Goal: Task Accomplishment & Management: Complete application form

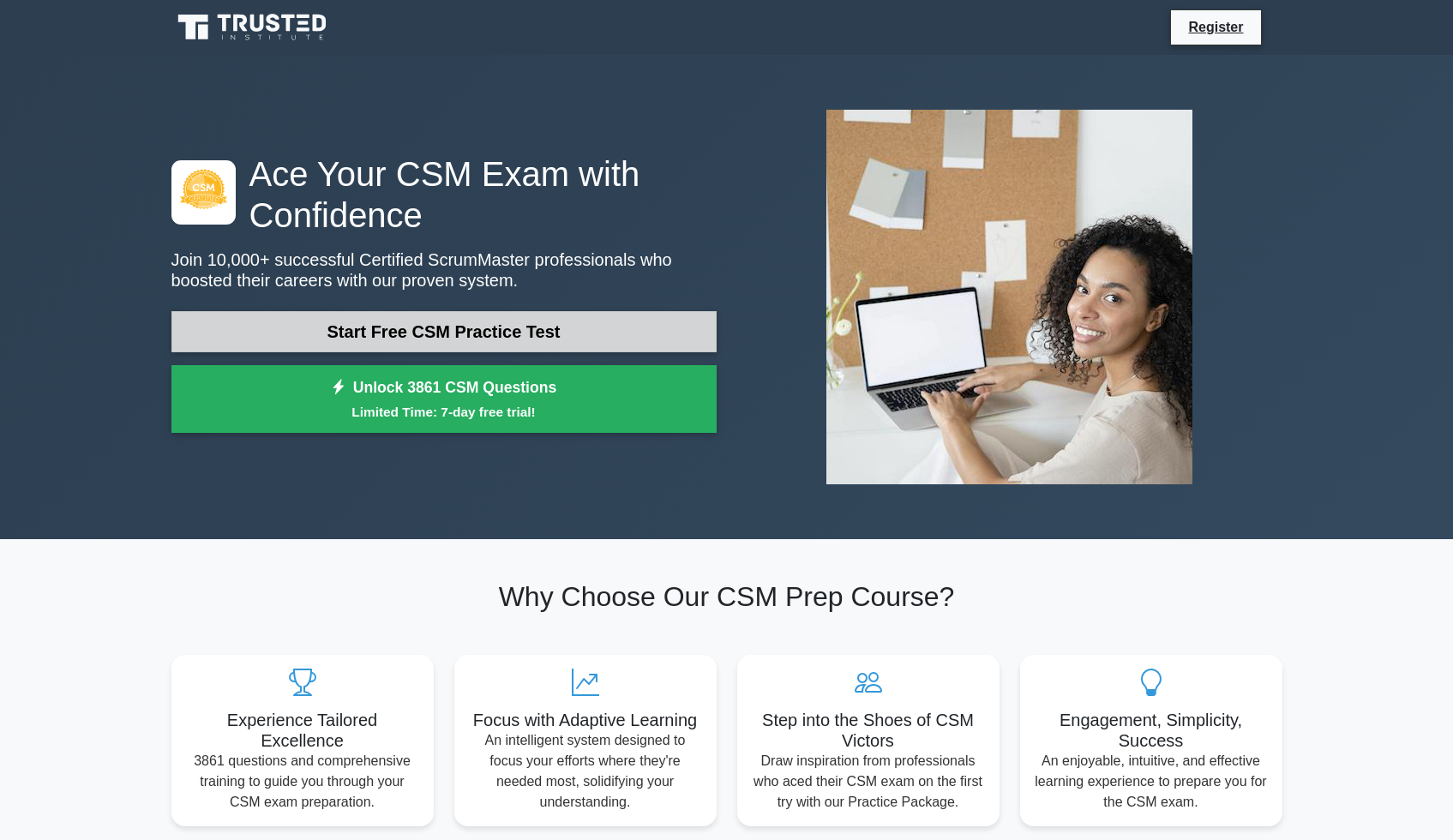
click at [397, 324] on link "Start Free CSM Practice Test" at bounding box center [444, 332] width 545 height 41
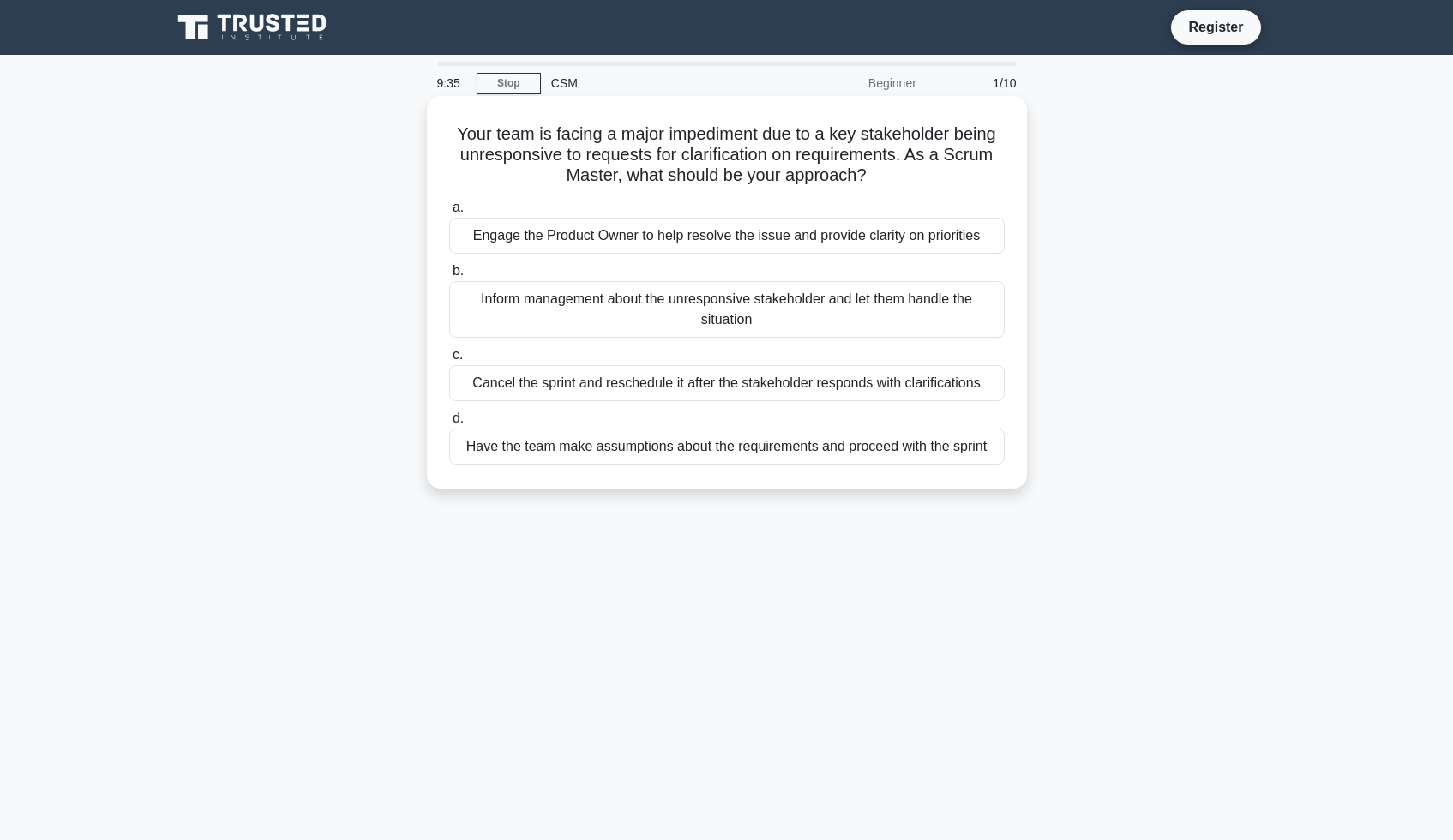
click at [571, 240] on div "Engage the Product Owner to help resolve the issue and provide clarity on prior…" at bounding box center [726, 236] width 555 height 36
click at [449, 213] on input "a. Engage the Product Owner to help resolve the issue and provide clarity on pr…" at bounding box center [449, 208] width 0 height 11
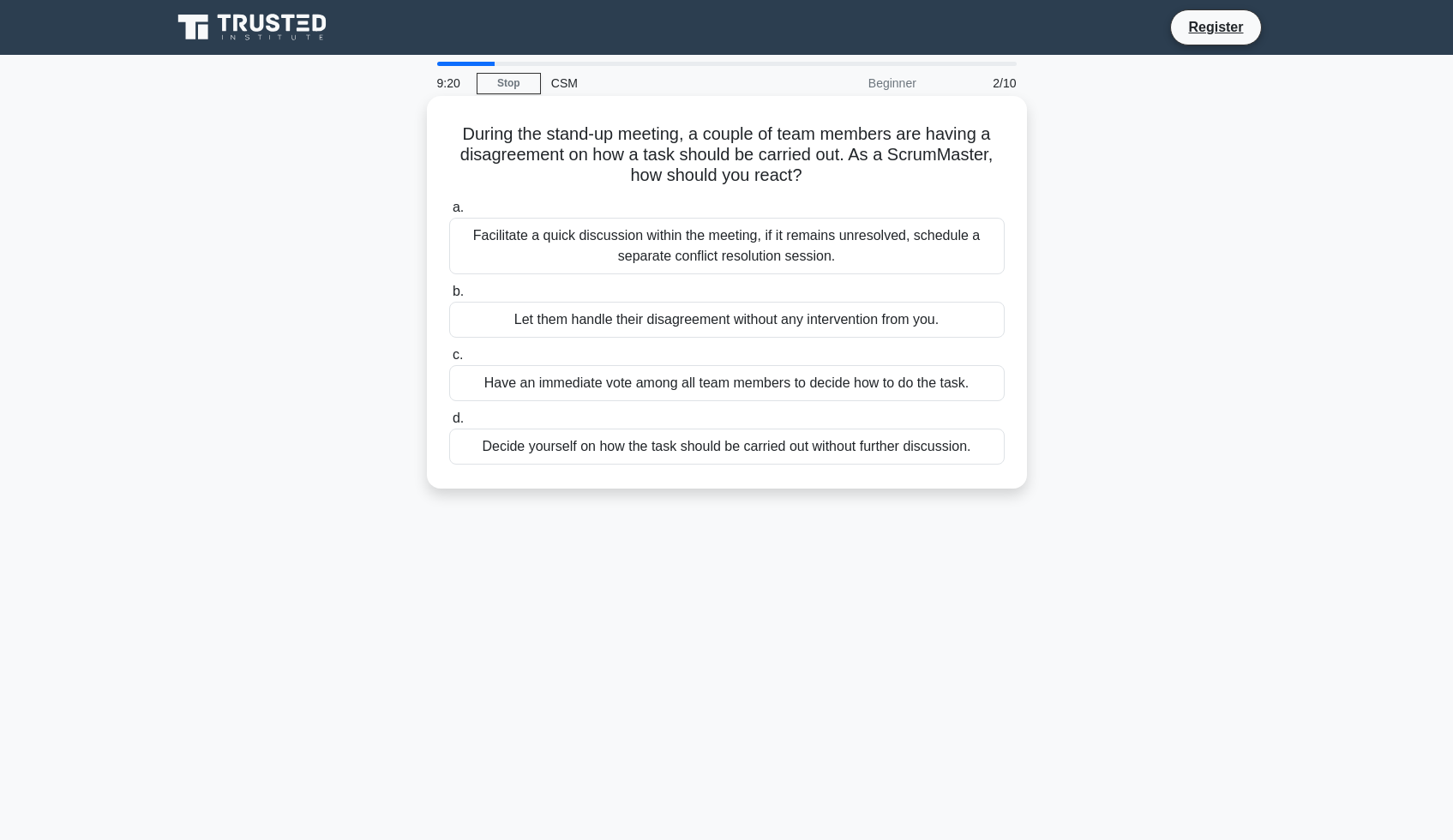
click at [696, 247] on div "Facilitate a quick discussion within the meeting, if it remains unresolved, sch…" at bounding box center [726, 246] width 555 height 56
click at [473, 249] on div "Facilitate a quick discussion within the meeting, if it remains unresolved, sch…" at bounding box center [726, 246] width 555 height 56
click at [449, 213] on input "a. Facilitate a quick discussion within the meeting, if it remains unresolved, …" at bounding box center [449, 208] width 0 height 11
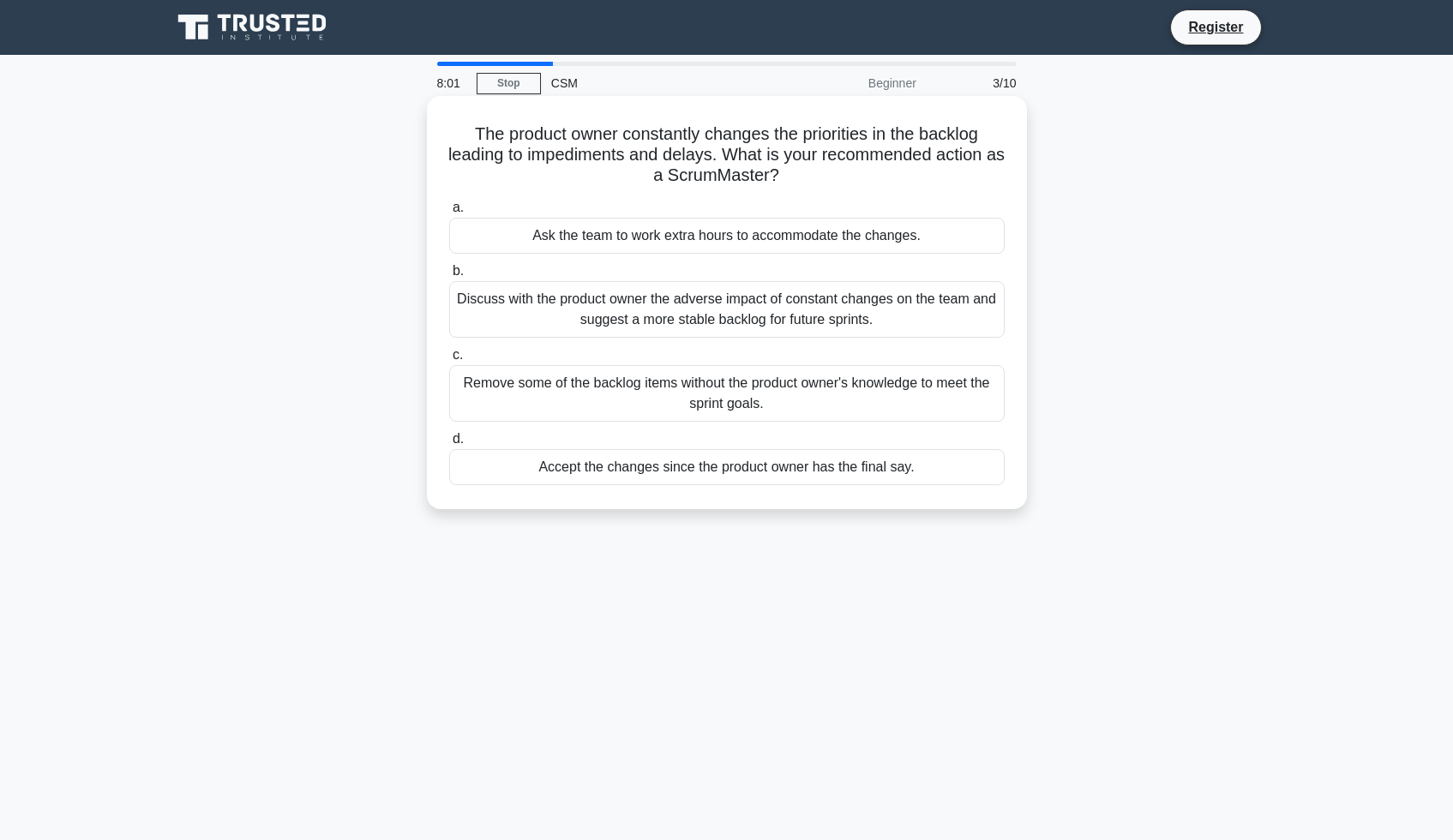
click at [712, 321] on div "Discuss with the product owner the adverse impact of constant changes on the te…" at bounding box center [726, 309] width 555 height 56
click at [449, 277] on input "b. Discuss with the product owner the adverse impact of constant changes on the…" at bounding box center [449, 271] width 0 height 11
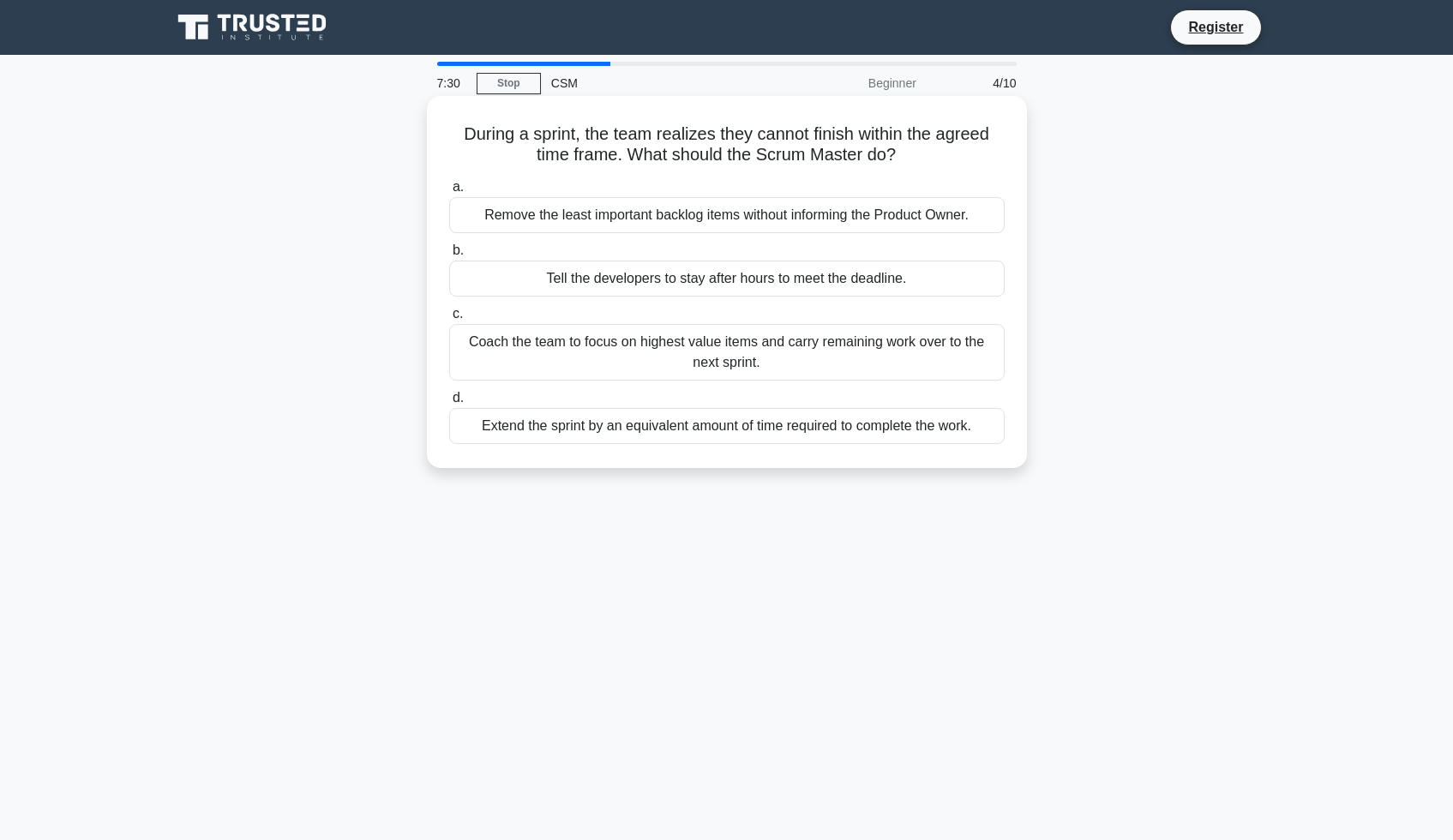
click at [920, 341] on div "Coach the team to focus on highest value items and carry remaining work over to…" at bounding box center [726, 352] width 555 height 56
click at [449, 320] on input "c. Coach the team to focus on highest value items and carry remaining work over…" at bounding box center [449, 314] width 0 height 11
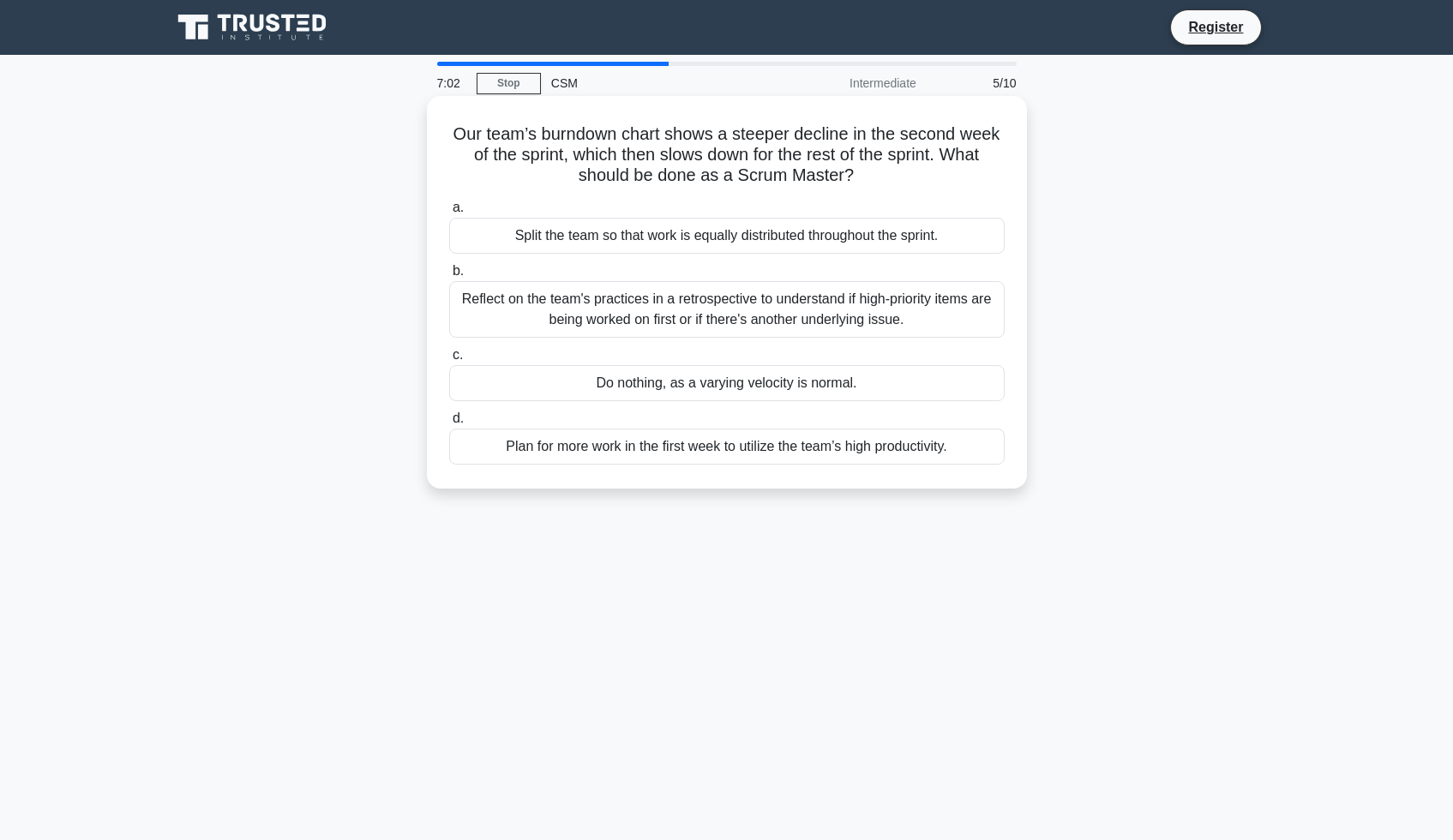
click at [573, 450] on div "Plan for more work in the first week to utilize the team’s high productivity." at bounding box center [726, 447] width 555 height 36
click at [449, 424] on input "d. Plan for more work in the first week to utilize the team’s high productivity." at bounding box center [449, 419] width 0 height 11
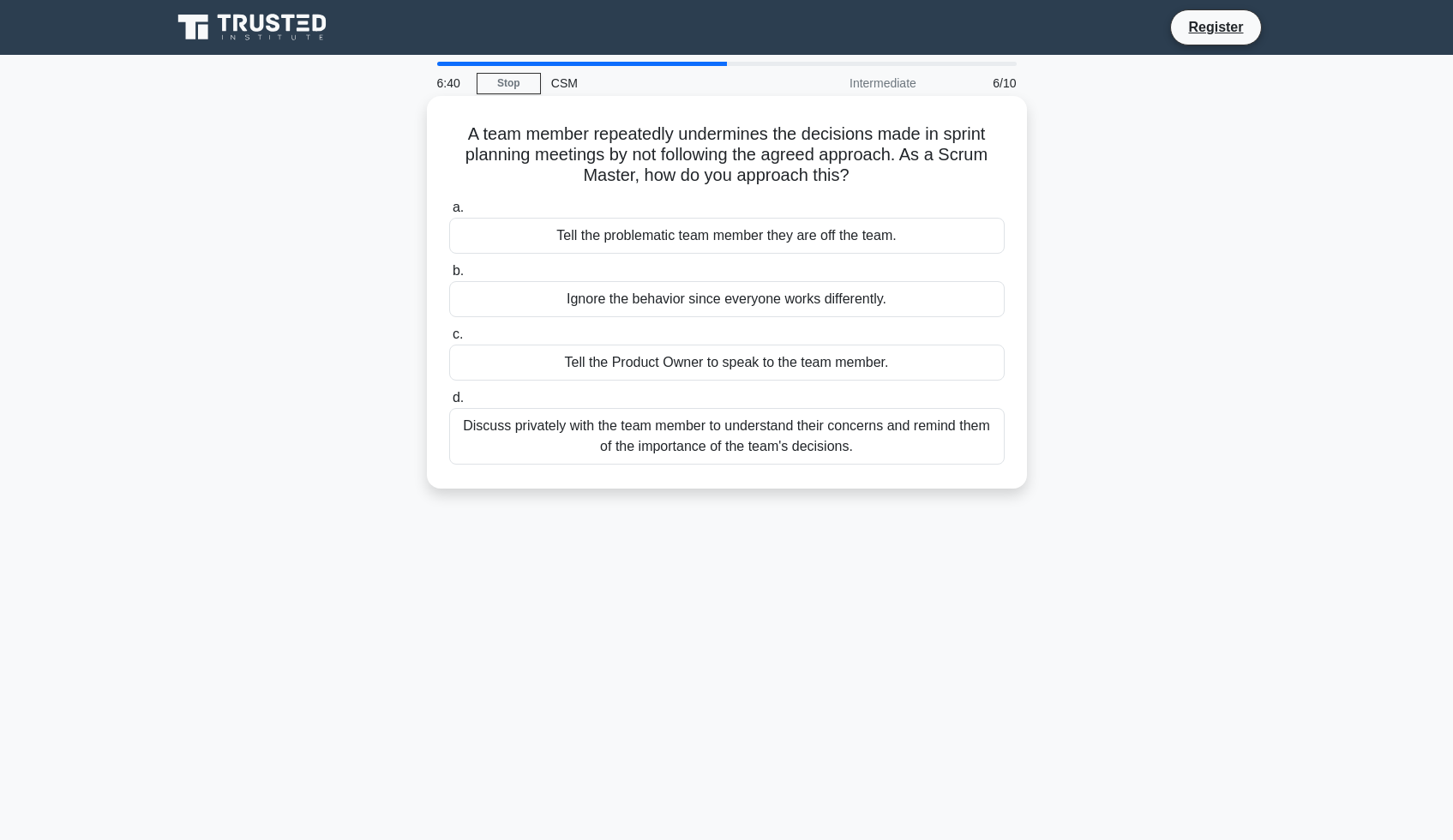
click at [766, 429] on div "Discuss privately with the team member to understand their concerns and remind …" at bounding box center [726, 436] width 555 height 56
click at [449, 403] on input "d. Discuss privately with the team member to understand their concerns and remi…" at bounding box center [449, 398] width 0 height 11
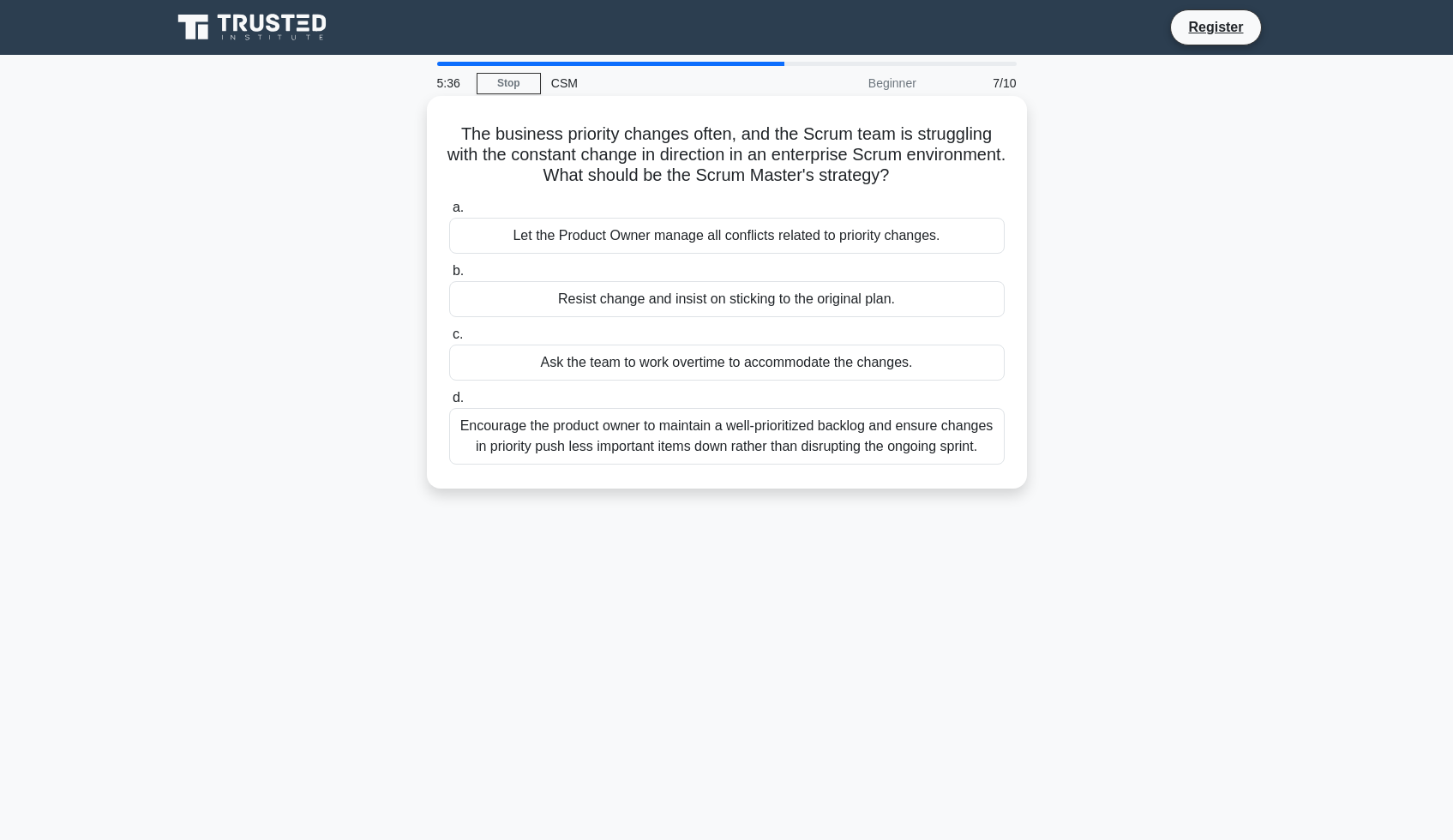
click at [827, 438] on div "Encourage the product owner to maintain a well-prioritized backlog and ensure c…" at bounding box center [726, 436] width 555 height 56
click at [449, 403] on input "d. Encourage the product owner to maintain a well-prioritized backlog and ensur…" at bounding box center [449, 398] width 0 height 11
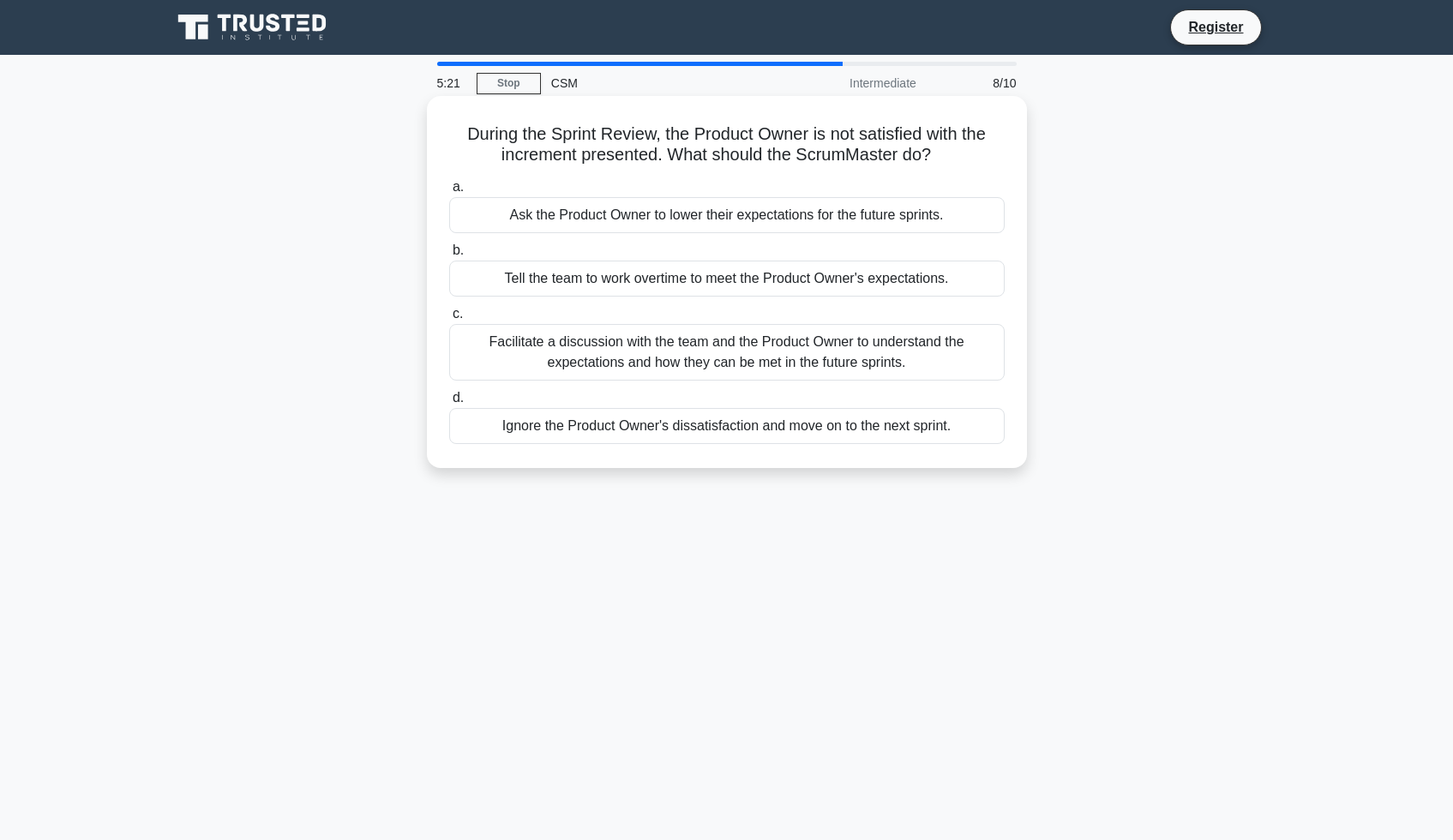
click at [944, 353] on div "Facilitate a discussion with the team and the Product Owner to understand the e…" at bounding box center [726, 352] width 555 height 56
click at [449, 320] on input "c. Facilitate a discussion with the team and the Product Owner to understand th…" at bounding box center [449, 314] width 0 height 11
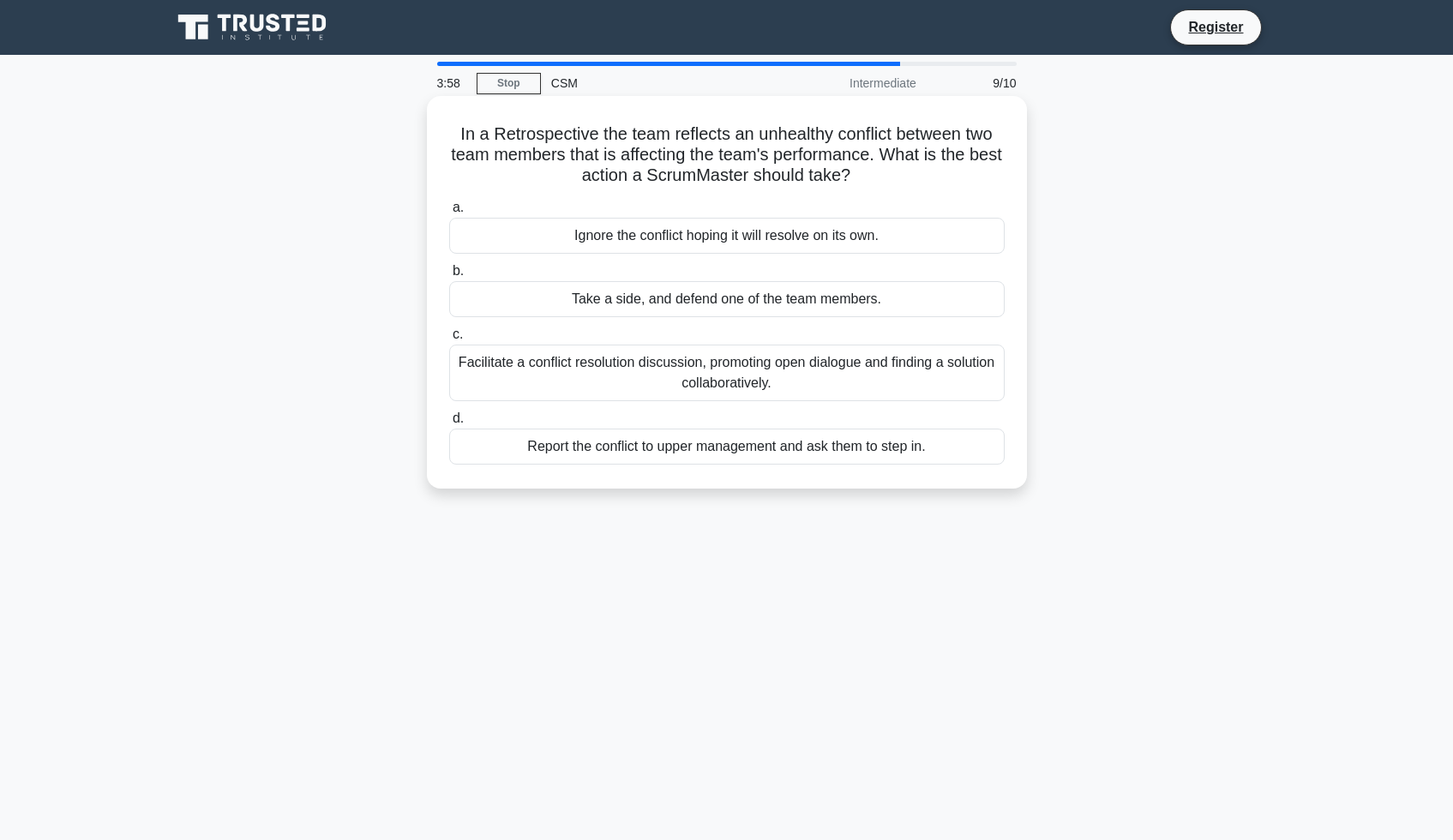
click at [875, 378] on div "Facilitate a conflict resolution discussion, promoting open dialogue and findin…" at bounding box center [726, 373] width 555 height 56
click at [449, 340] on input "c. Facilitate a conflict resolution discussion, promoting open dialogue and fin…" at bounding box center [449, 334] width 0 height 11
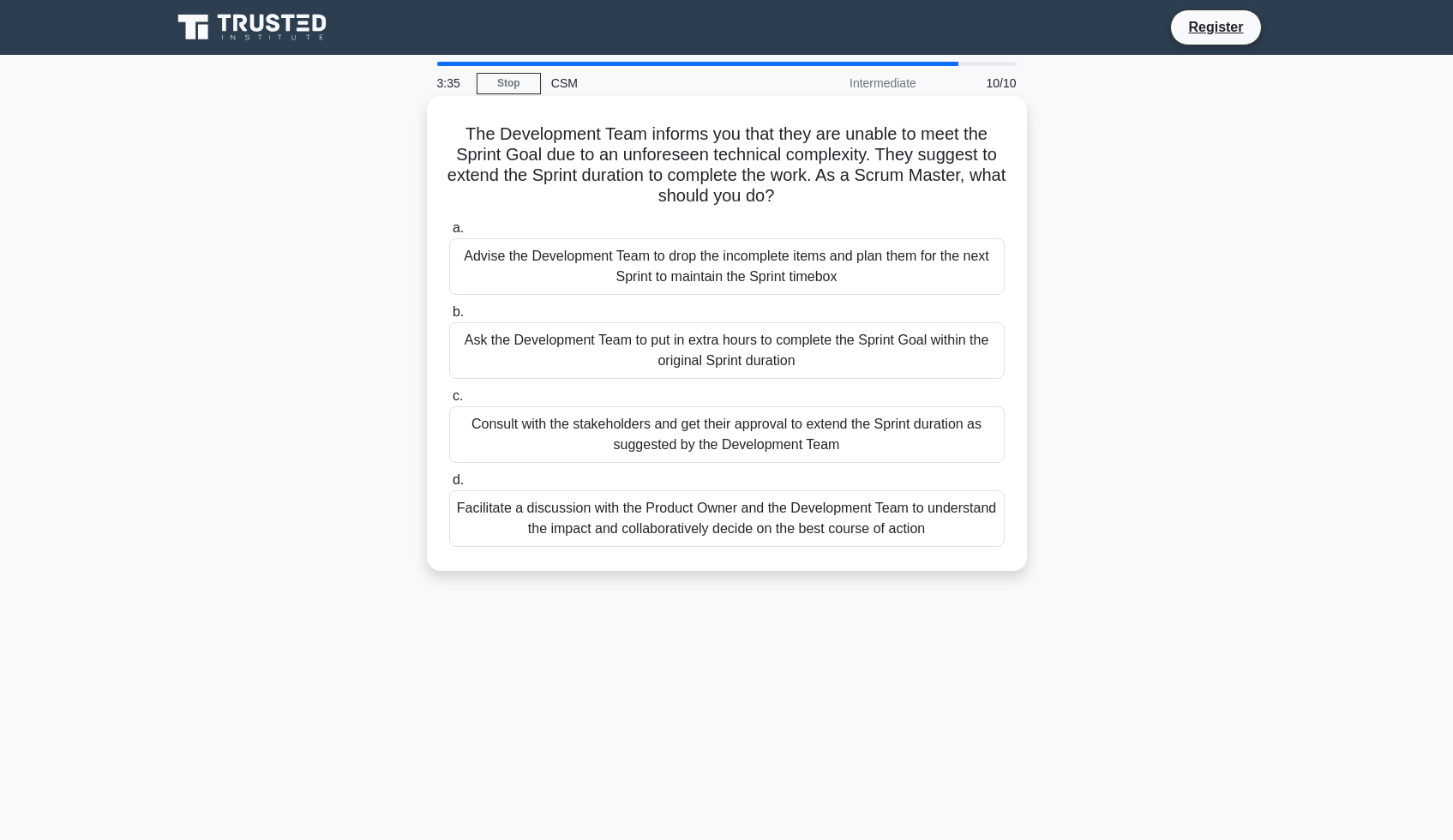
click at [841, 514] on div "Facilitate a discussion with the Product Owner and the Development Team to unde…" at bounding box center [726, 518] width 555 height 56
click at [449, 486] on input "d. Facilitate a discussion with the Product Owner and the Development Team to u…" at bounding box center [449, 481] width 0 height 11
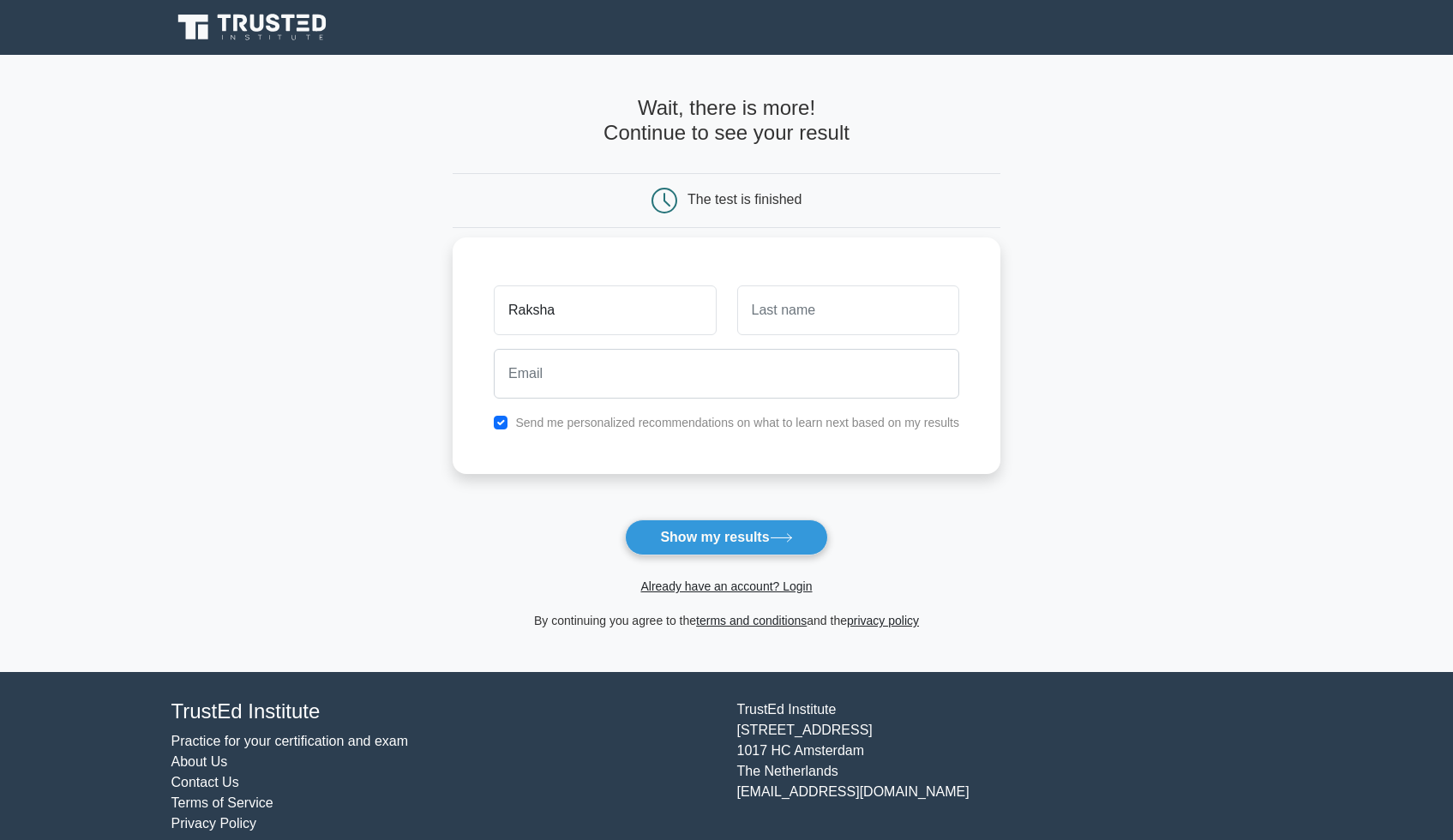
type input "Raksha"
click at [853, 336] on div at bounding box center [849, 311] width 243 height 63
click at [853, 312] on input "text" at bounding box center [848, 311] width 222 height 50
type input "Mahajan"
click at [757, 388] on input "email" at bounding box center [726, 374] width 466 height 50
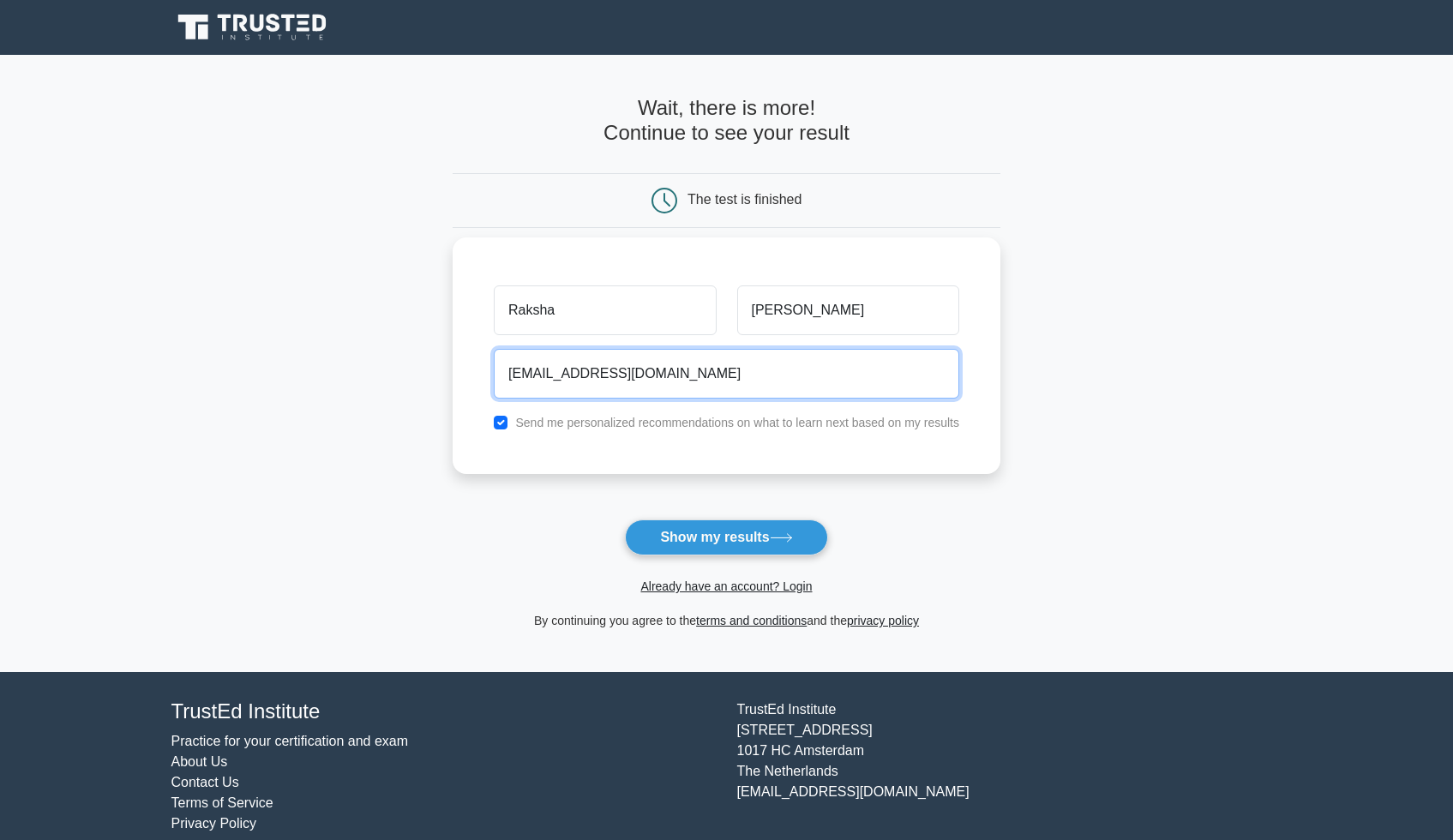
click at [676, 385] on input "mahajanlolo16@gmail.com" at bounding box center [726, 374] width 466 height 50
type input "m"
type input "reachrakshamahajan@gmail.com"
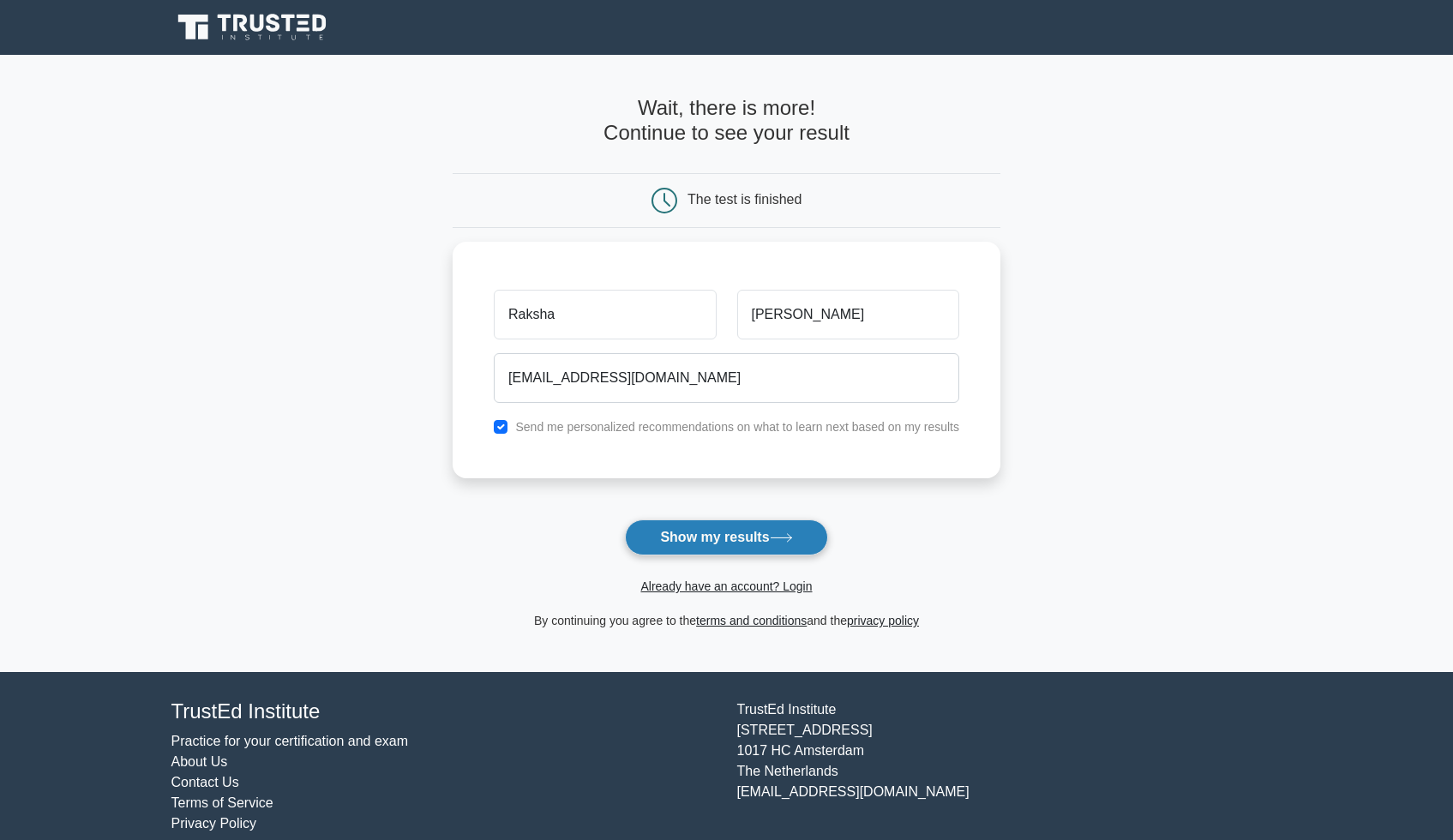
click at [722, 537] on button "Show my results" at bounding box center [726, 538] width 203 height 36
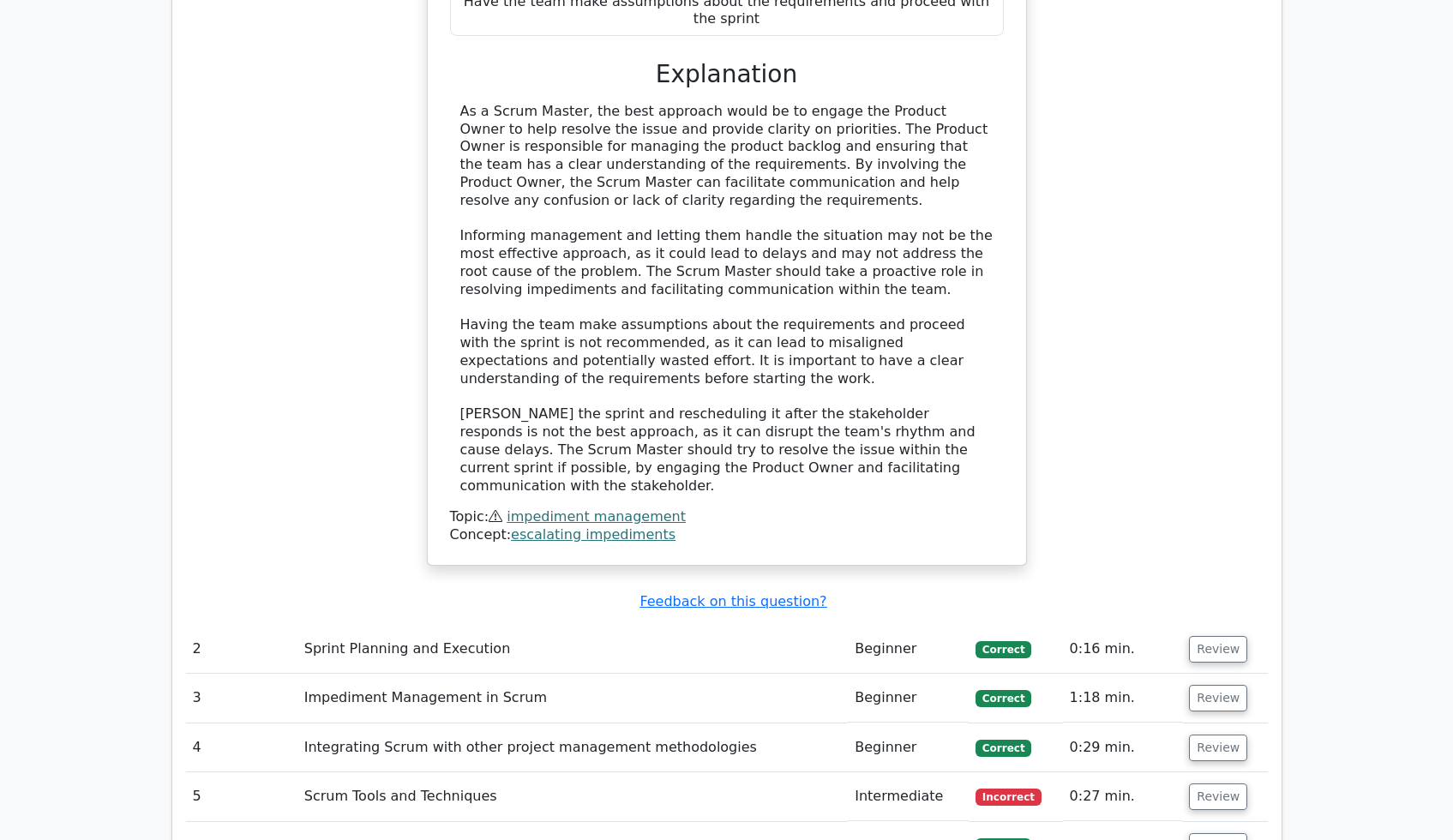
scroll to position [1994, 0]
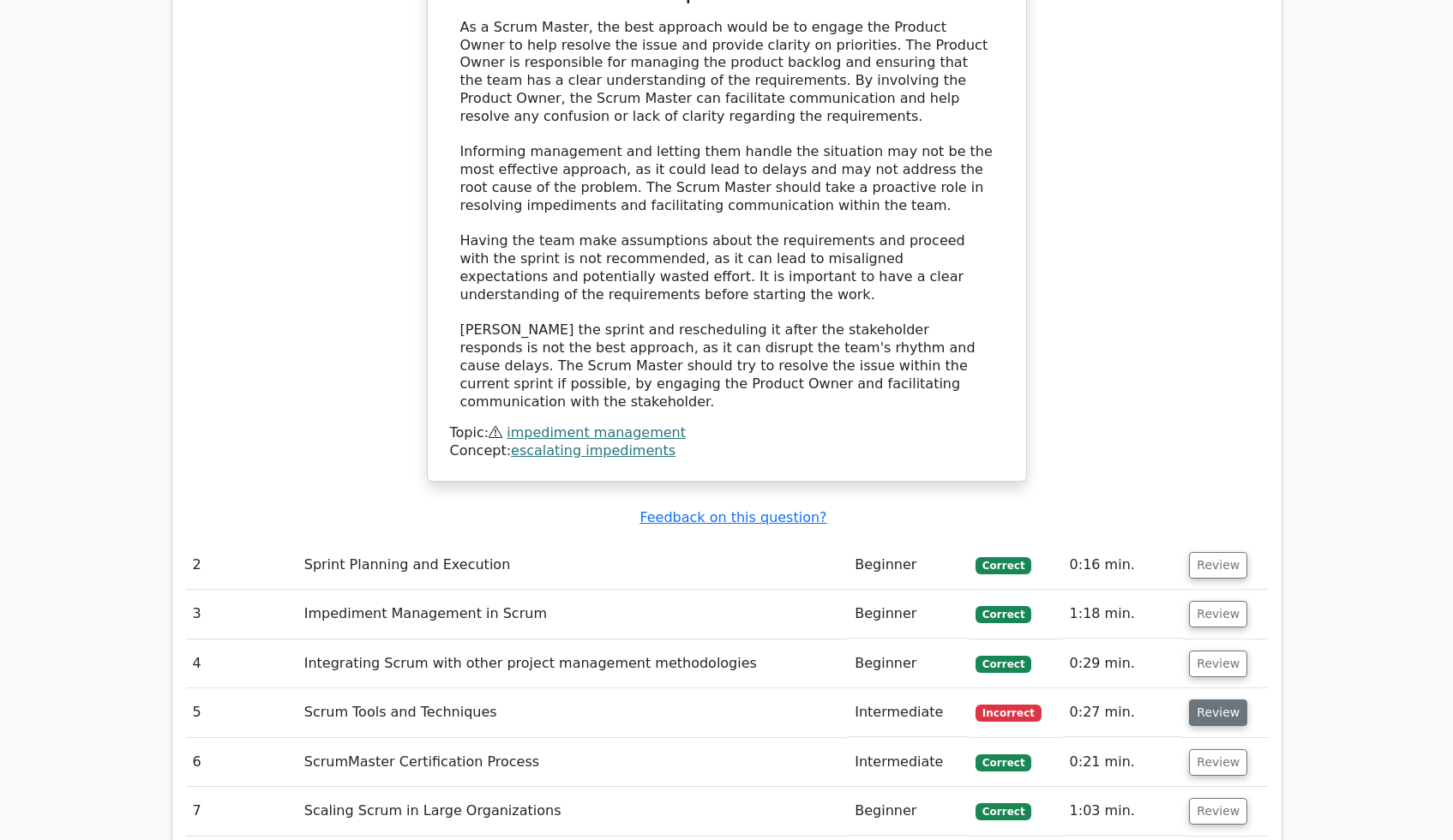
click at [1217, 700] on button "Review" at bounding box center [1218, 713] width 58 height 27
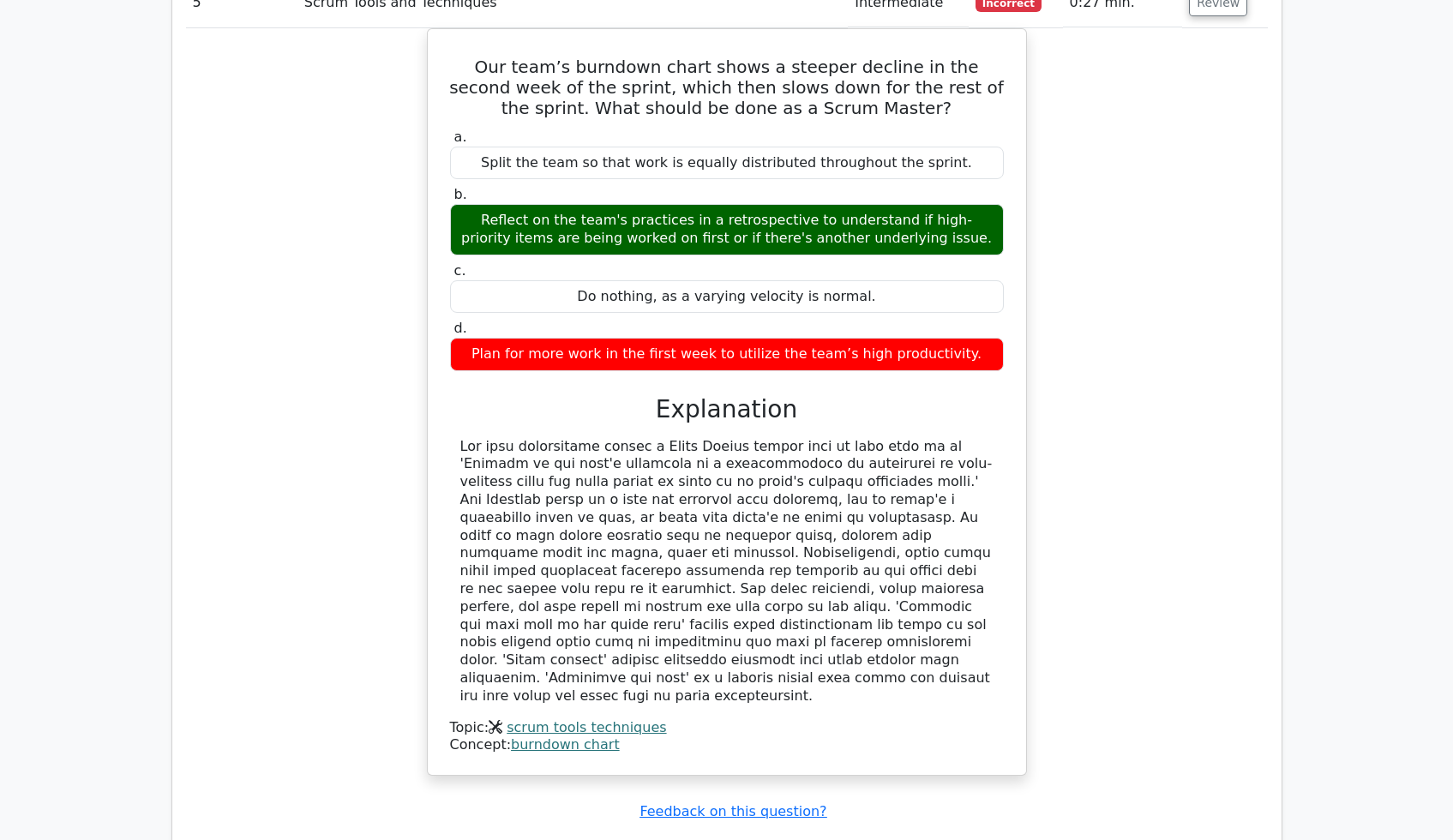
scroll to position [2768, 0]
